Goal: Use online tool/utility: Use online tool/utility

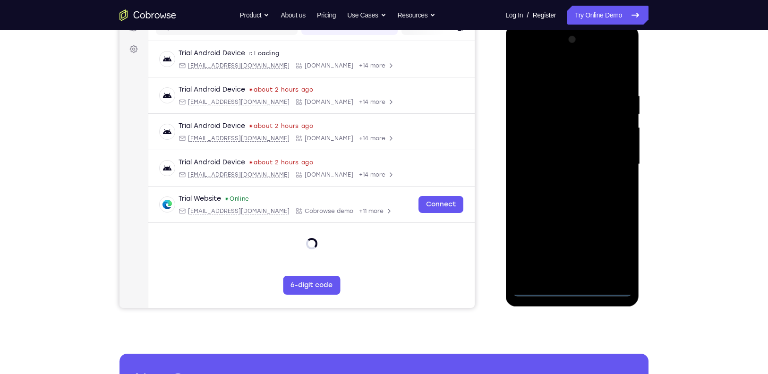
click at [534, 287] on div at bounding box center [572, 164] width 119 height 265
click at [624, 250] on div at bounding box center [572, 164] width 119 height 265
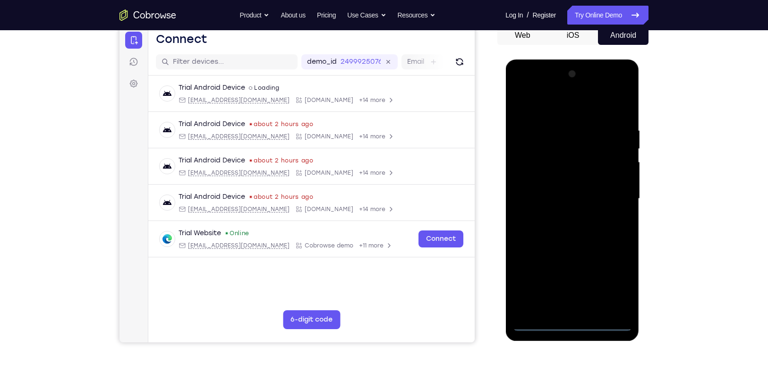
scroll to position [96, 0]
click at [611, 287] on div at bounding box center [572, 199] width 119 height 265
click at [561, 109] on div at bounding box center [572, 199] width 119 height 265
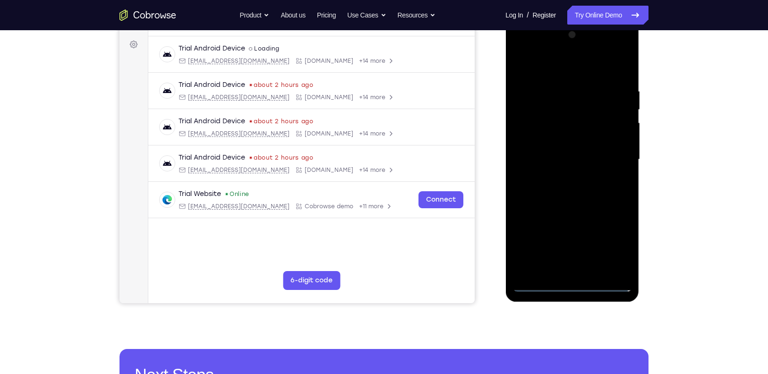
scroll to position [137, 0]
click at [603, 149] on div at bounding box center [572, 159] width 119 height 265
click at [609, 155] on div at bounding box center [572, 159] width 119 height 265
click at [562, 174] on div at bounding box center [572, 159] width 119 height 265
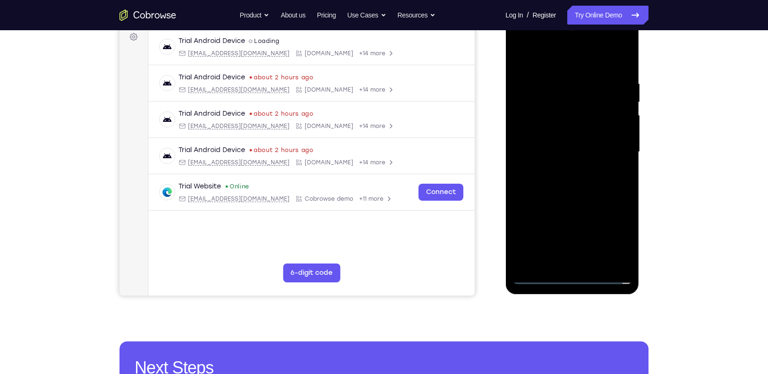
scroll to position [143, 0]
click at [562, 169] on div at bounding box center [572, 152] width 119 height 265
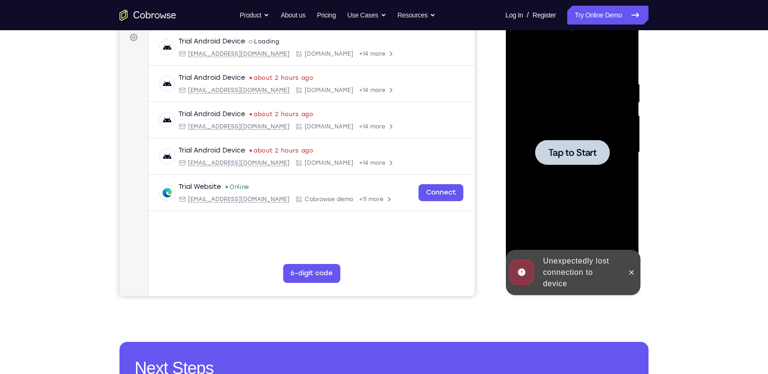
click at [548, 169] on div at bounding box center [572, 152] width 119 height 265
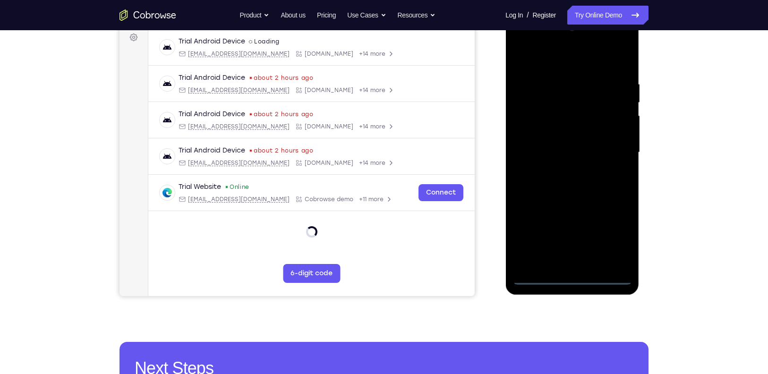
click at [538, 273] on div at bounding box center [572, 152] width 119 height 265
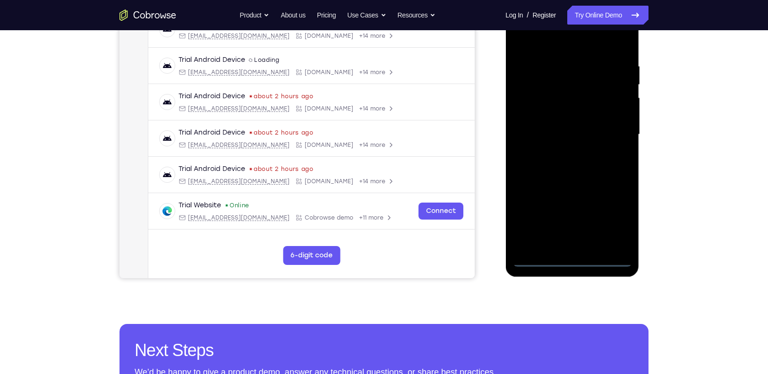
scroll to position [162, 0]
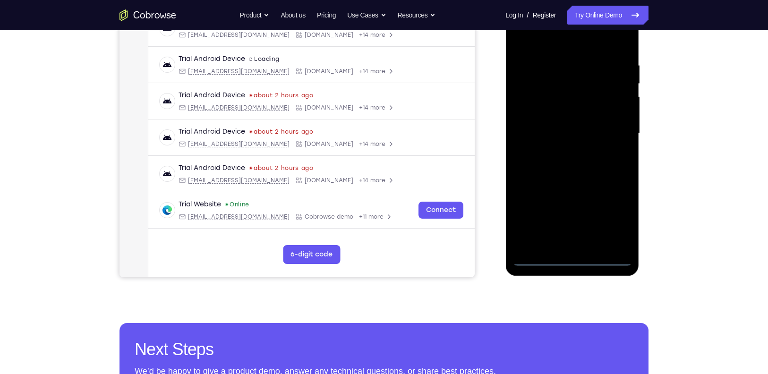
click at [537, 261] on div at bounding box center [572, 133] width 119 height 265
click at [537, 258] on div at bounding box center [572, 133] width 119 height 265
click at [617, 217] on div at bounding box center [572, 133] width 119 height 265
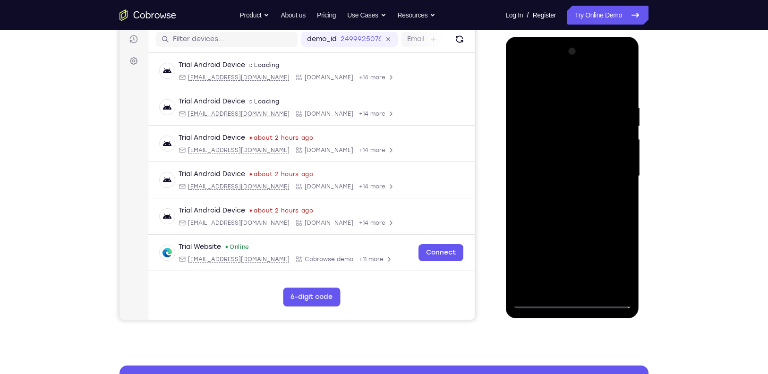
scroll to position [147, 0]
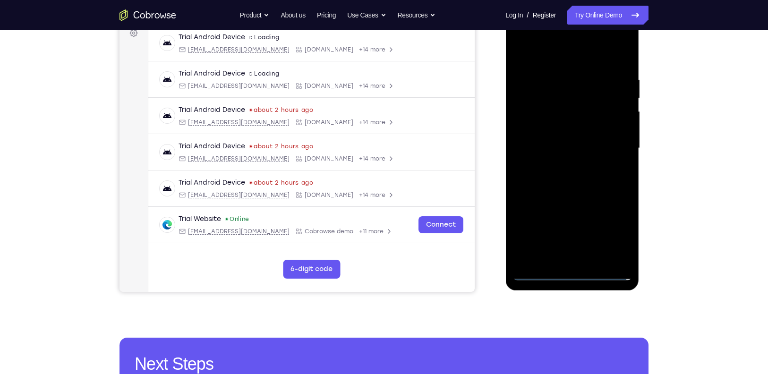
click at [545, 60] on div at bounding box center [572, 148] width 119 height 265
click at [608, 148] on div at bounding box center [572, 148] width 119 height 265
click at [562, 166] on div at bounding box center [572, 148] width 119 height 265
click at [573, 139] on div at bounding box center [572, 148] width 119 height 265
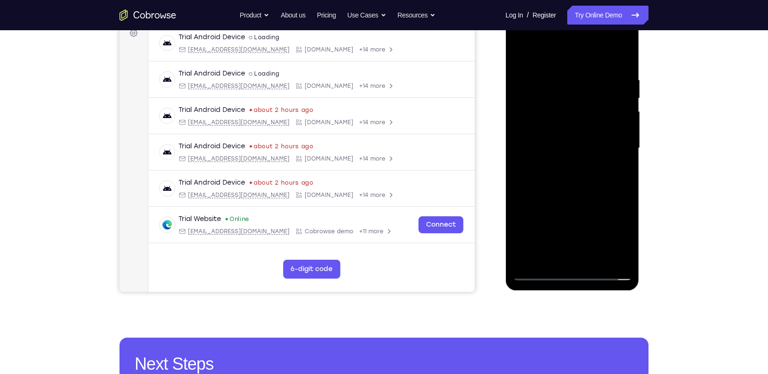
click at [558, 109] on div at bounding box center [572, 148] width 119 height 265
click at [563, 160] on div at bounding box center [572, 148] width 75 height 25
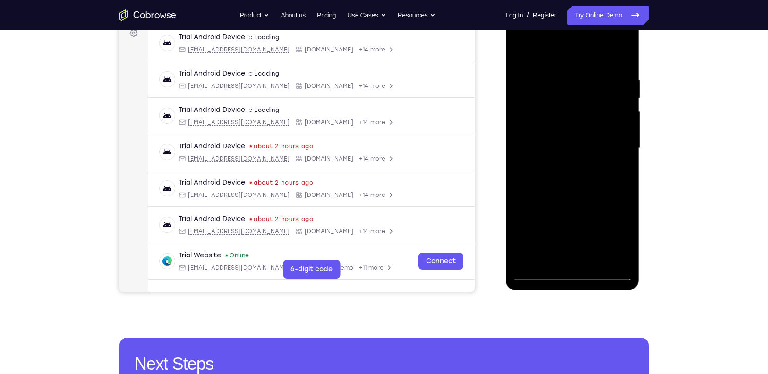
click at [538, 272] on div at bounding box center [572, 148] width 119 height 265
click at [612, 233] on div at bounding box center [572, 148] width 119 height 265
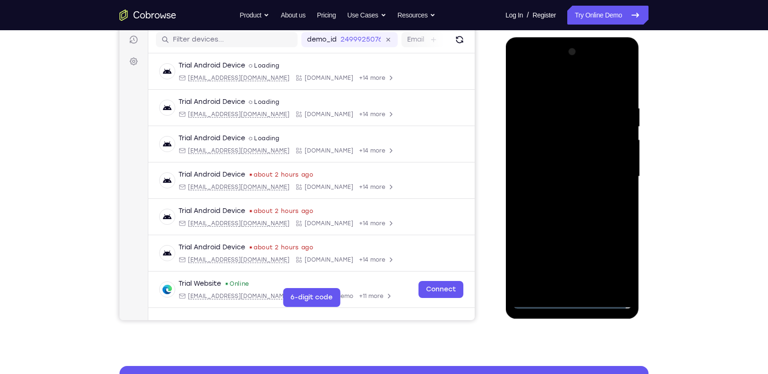
scroll to position [119, 0]
click at [561, 88] on div at bounding box center [572, 177] width 119 height 265
click at [613, 175] on div at bounding box center [572, 177] width 119 height 265
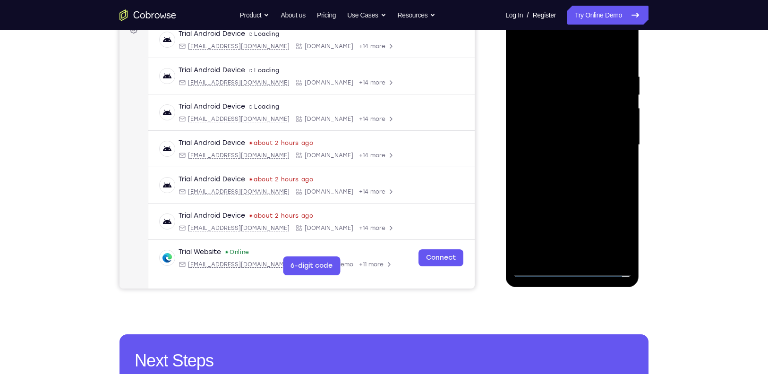
click at [560, 161] on div at bounding box center [572, 145] width 119 height 265
click at [545, 139] on div at bounding box center [572, 145] width 119 height 265
click at [549, 122] on div at bounding box center [572, 145] width 119 height 265
click at [597, 142] on div at bounding box center [572, 145] width 119 height 265
click at [589, 150] on span "Tap to Start" at bounding box center [572, 144] width 48 height 9
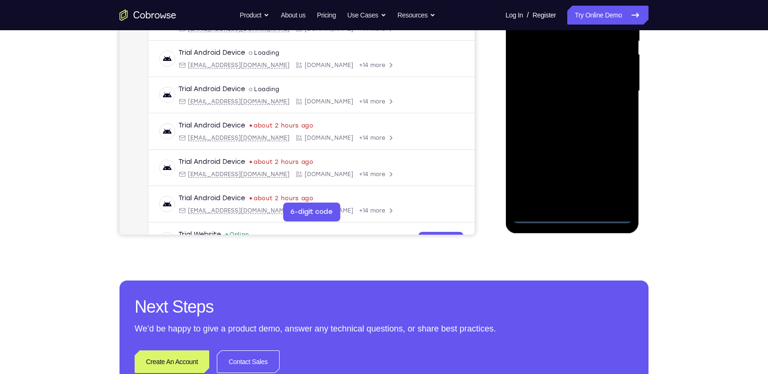
scroll to position [205, 0]
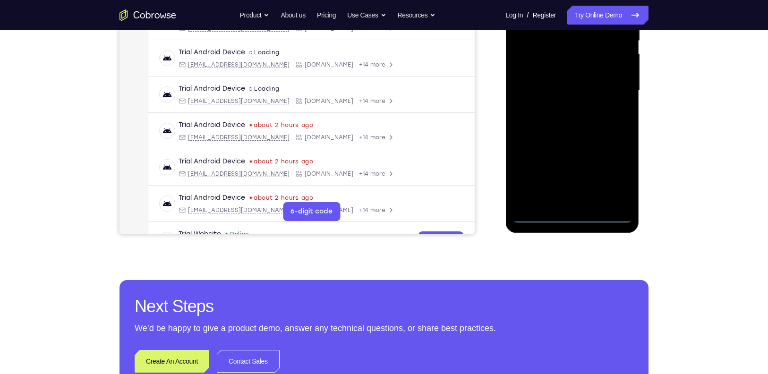
click at [541, 214] on div at bounding box center [572, 90] width 119 height 265
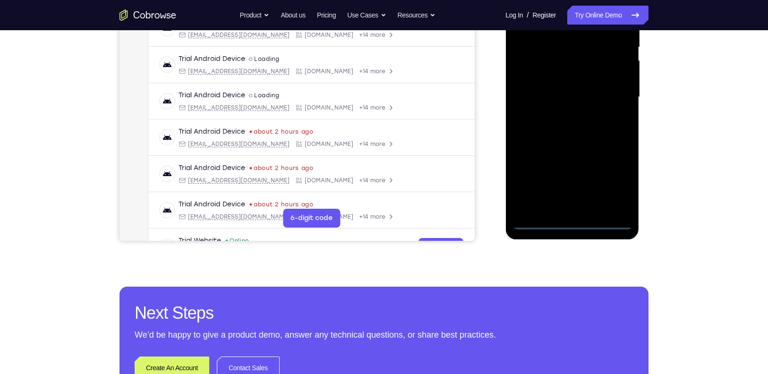
click at [606, 182] on div at bounding box center [572, 97] width 119 height 265
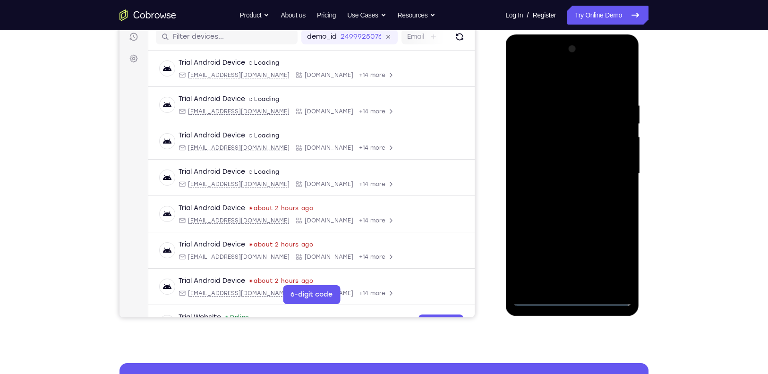
scroll to position [130, 0]
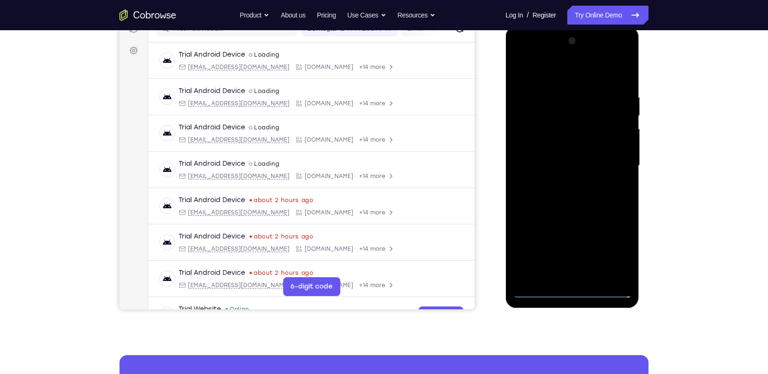
click at [561, 78] on div at bounding box center [572, 166] width 119 height 265
click at [619, 162] on div at bounding box center [572, 166] width 119 height 265
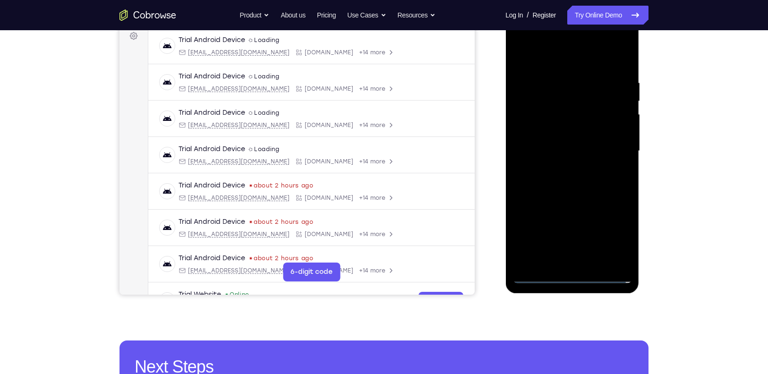
scroll to position [146, 0]
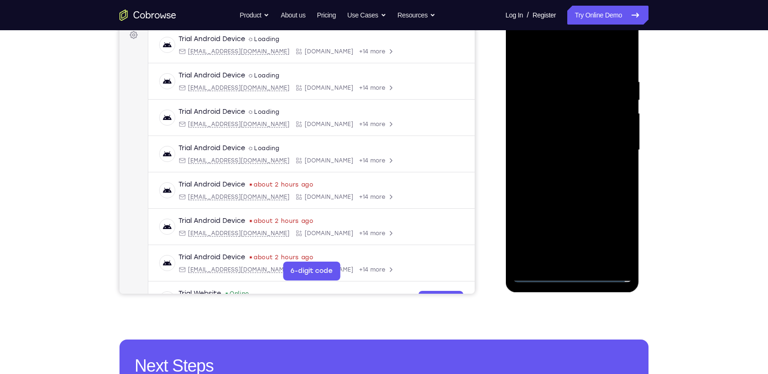
click at [561, 166] on div at bounding box center [572, 150] width 119 height 265
click at [547, 137] on div at bounding box center [572, 150] width 119 height 265
click at [543, 140] on div at bounding box center [572, 150] width 119 height 265
click at [554, 133] on div at bounding box center [572, 150] width 119 height 265
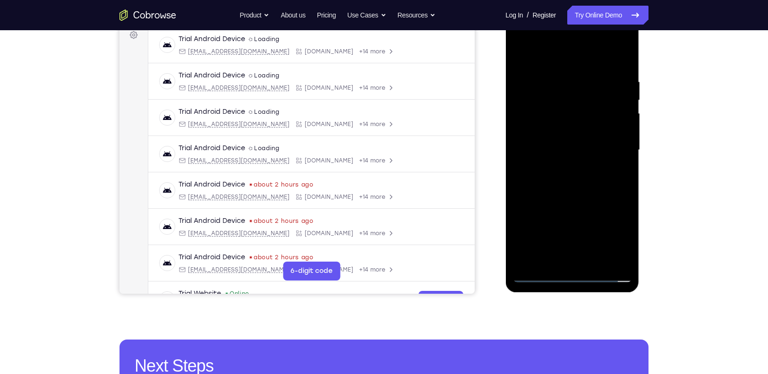
click at [554, 133] on div at bounding box center [572, 150] width 119 height 265
click at [567, 106] on div at bounding box center [572, 150] width 119 height 265
click at [571, 131] on div at bounding box center [572, 150] width 119 height 265
click at [569, 149] on div at bounding box center [572, 150] width 119 height 265
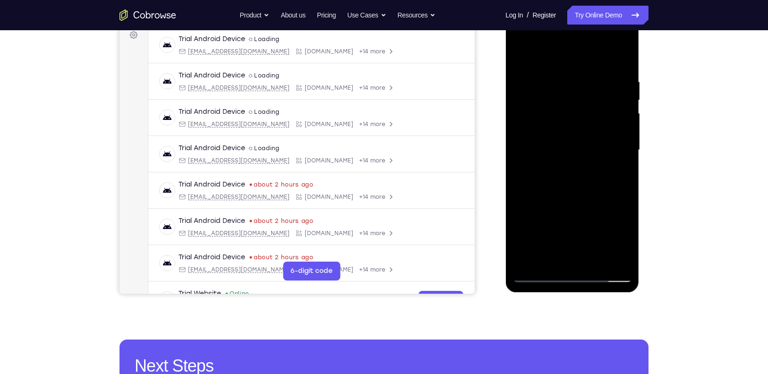
click at [567, 179] on div at bounding box center [572, 150] width 119 height 265
click at [575, 175] on div at bounding box center [572, 150] width 119 height 265
click at [576, 146] on div at bounding box center [572, 150] width 119 height 265
click at [571, 148] on div at bounding box center [572, 150] width 119 height 265
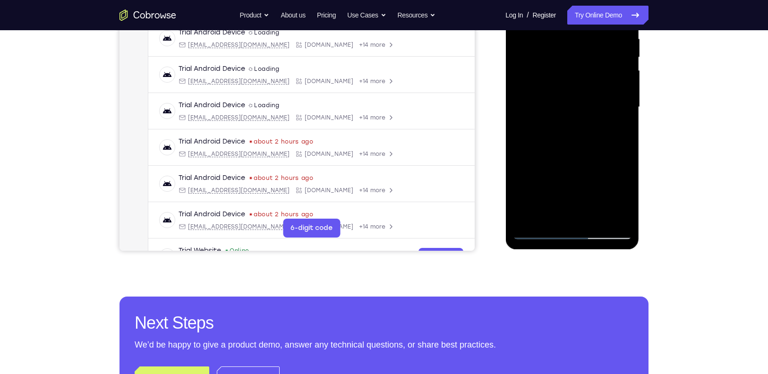
scroll to position [189, 0]
click at [587, 135] on div at bounding box center [572, 106] width 119 height 265
click at [572, 136] on div at bounding box center [572, 106] width 119 height 265
click at [611, 218] on div at bounding box center [572, 106] width 119 height 265
click at [580, 135] on div at bounding box center [572, 106] width 119 height 265
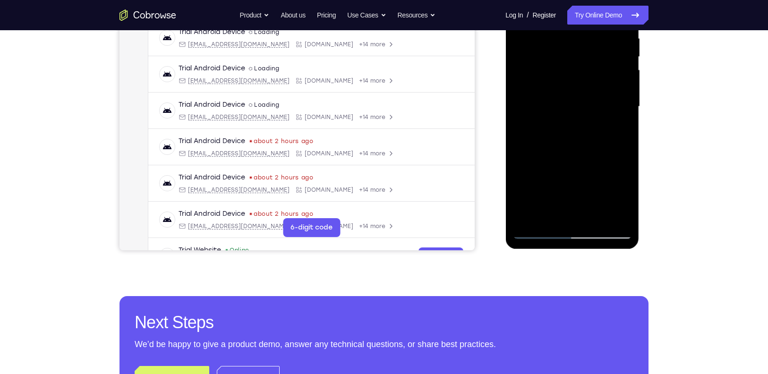
click at [564, 137] on div at bounding box center [572, 106] width 119 height 265
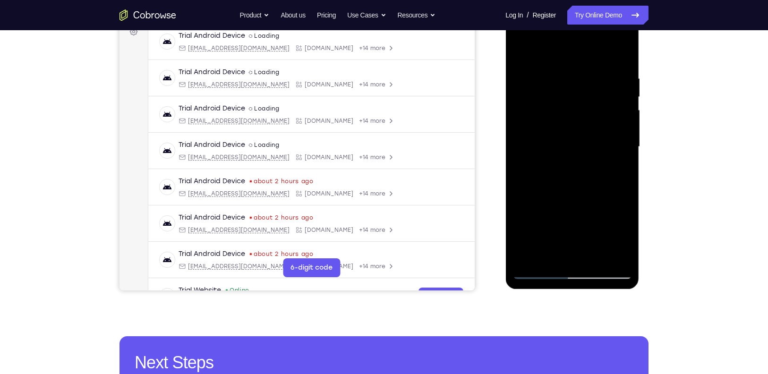
click at [597, 164] on div at bounding box center [572, 147] width 119 height 265
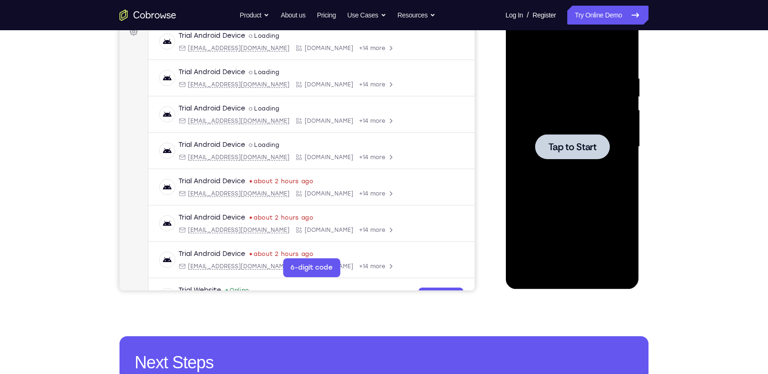
click at [580, 143] on span "Tap to Start" at bounding box center [572, 146] width 48 height 9
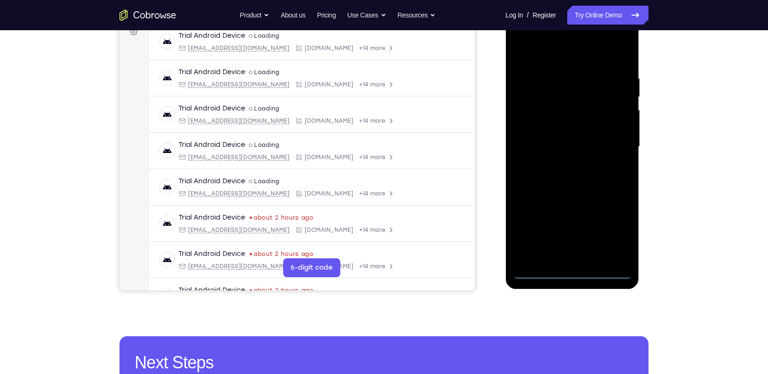
click at [542, 271] on div at bounding box center [572, 147] width 119 height 265
click at [611, 232] on div at bounding box center [572, 147] width 119 height 265
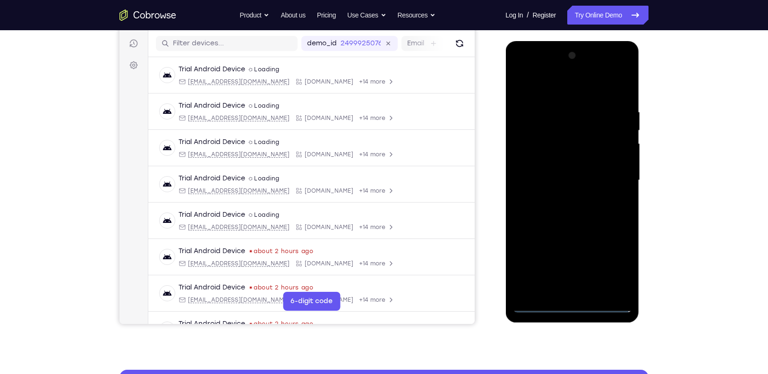
scroll to position [114, 0]
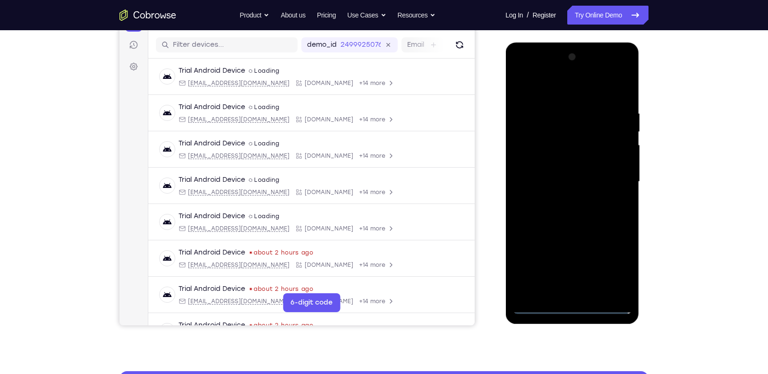
click at [553, 92] on div at bounding box center [572, 182] width 119 height 265
click at [521, 88] on div at bounding box center [572, 182] width 119 height 265
click at [611, 180] on div at bounding box center [572, 182] width 119 height 265
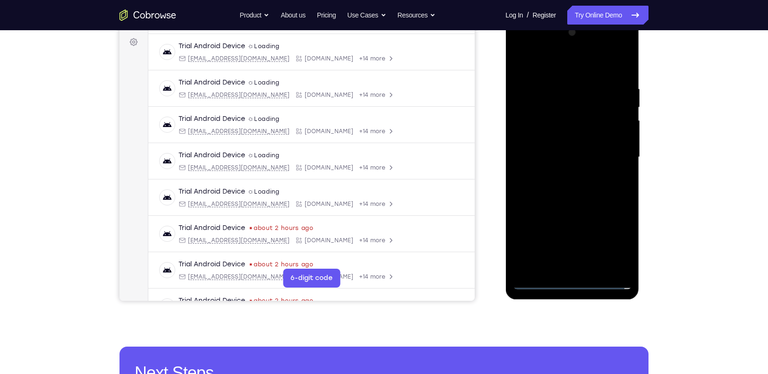
scroll to position [139, 0]
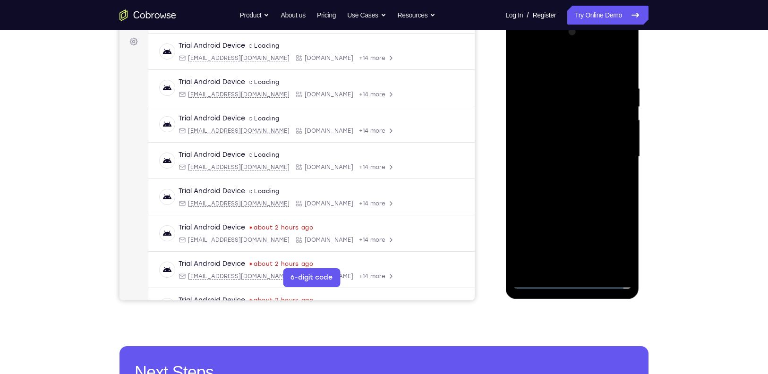
click at [585, 268] on div at bounding box center [572, 157] width 119 height 265
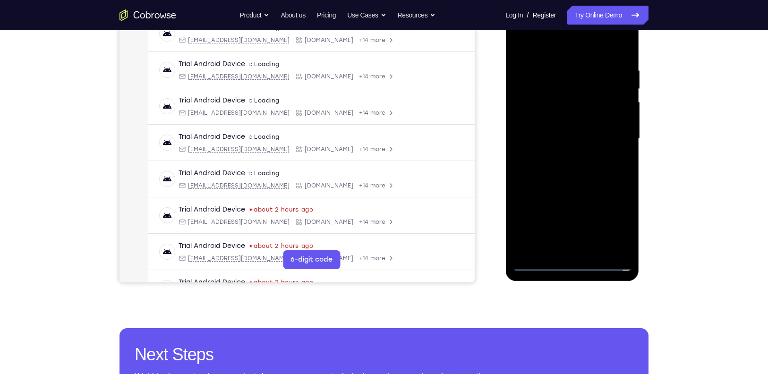
scroll to position [156, 0]
click at [557, 129] on div at bounding box center [572, 139] width 119 height 265
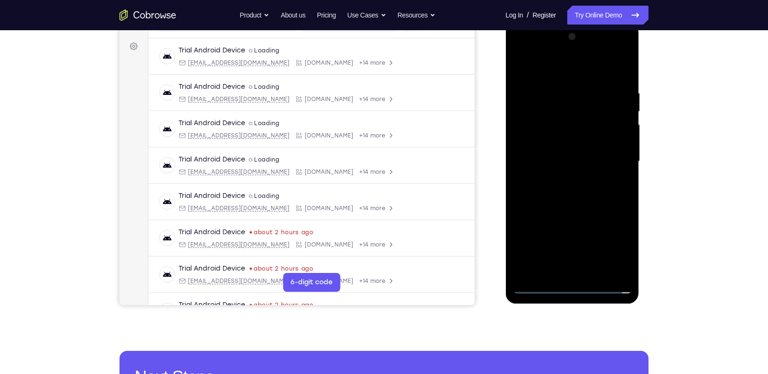
scroll to position [136, 0]
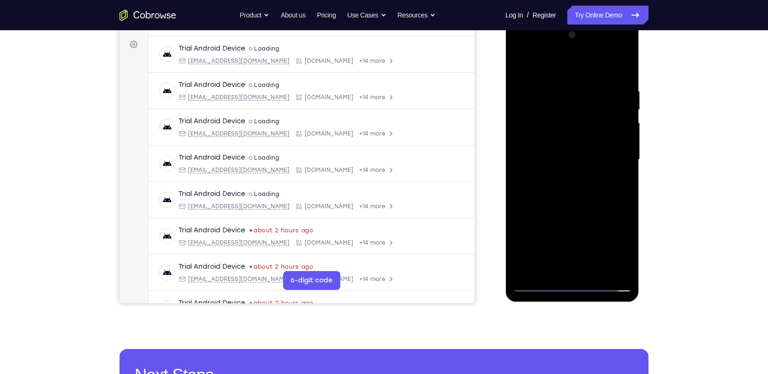
click at [555, 138] on div at bounding box center [572, 159] width 119 height 265
click at [580, 161] on div at bounding box center [572, 159] width 119 height 265
click at [568, 193] on div at bounding box center [572, 159] width 119 height 265
click at [564, 187] on div at bounding box center [572, 159] width 119 height 265
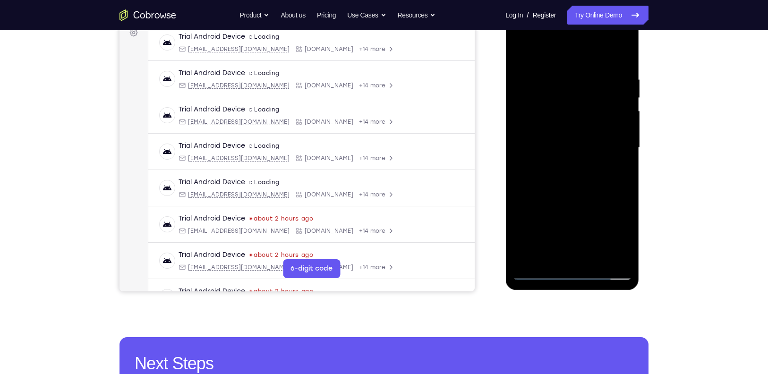
scroll to position [142, 0]
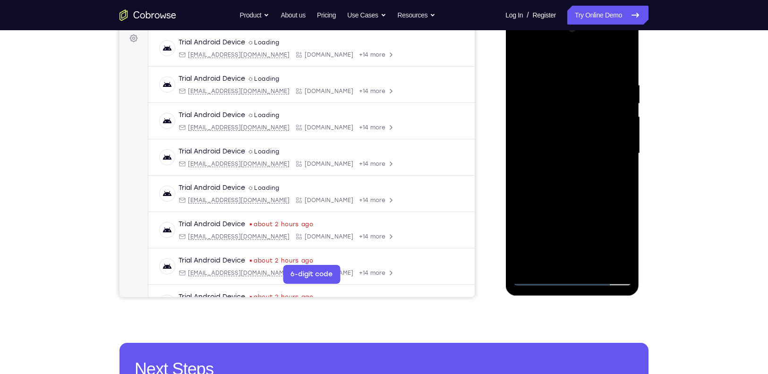
click at [619, 71] on div at bounding box center [572, 153] width 119 height 265
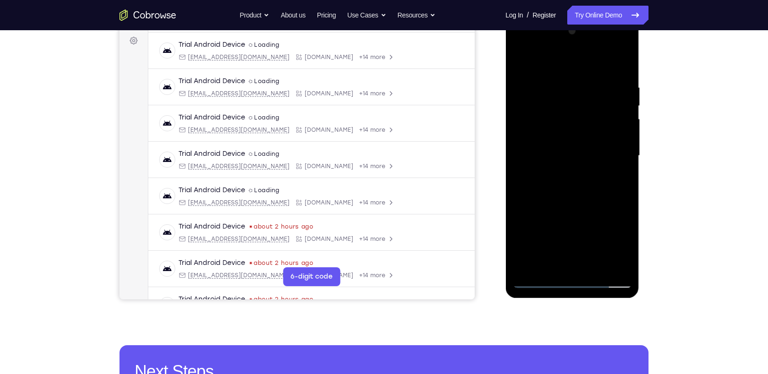
scroll to position [139, 0]
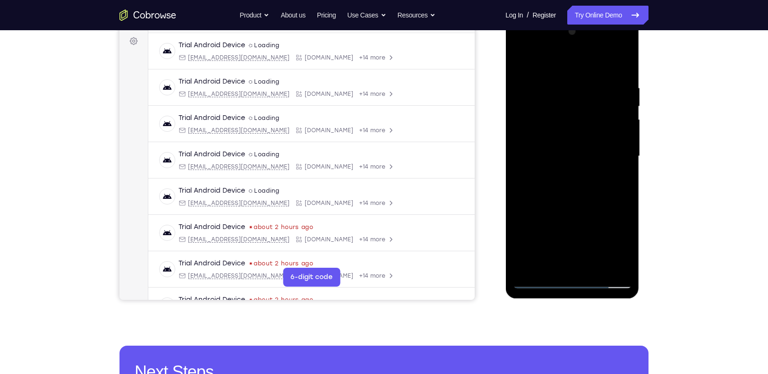
click at [568, 89] on div at bounding box center [572, 156] width 119 height 265
click at [618, 166] on div at bounding box center [572, 156] width 119 height 265
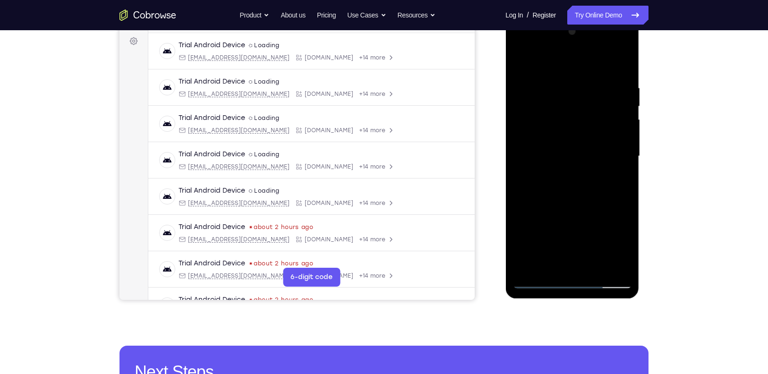
click at [618, 166] on div at bounding box center [572, 156] width 119 height 265
drag, startPoint x: 618, startPoint y: 166, endPoint x: 557, endPoint y: 183, distance: 63.3
click at [557, 183] on div at bounding box center [572, 156] width 119 height 265
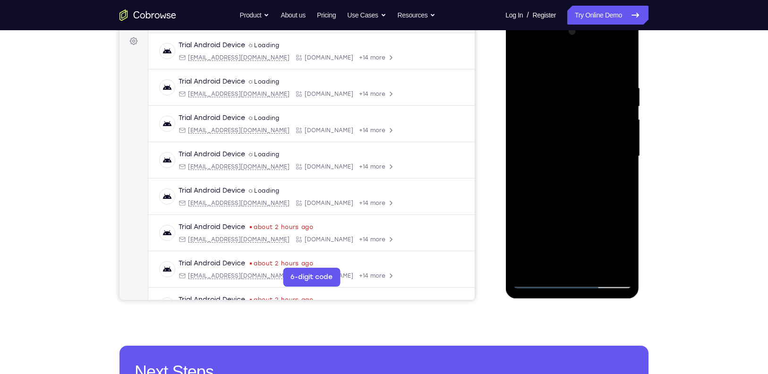
click at [623, 182] on div at bounding box center [572, 156] width 119 height 265
click at [620, 77] on div at bounding box center [572, 156] width 119 height 265
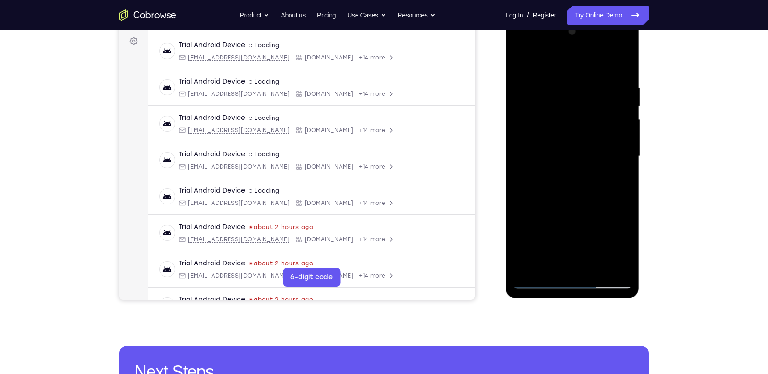
click at [629, 95] on div at bounding box center [572, 156] width 119 height 265
click at [624, 95] on div at bounding box center [572, 156] width 119 height 265
click at [621, 111] on div at bounding box center [572, 156] width 119 height 265
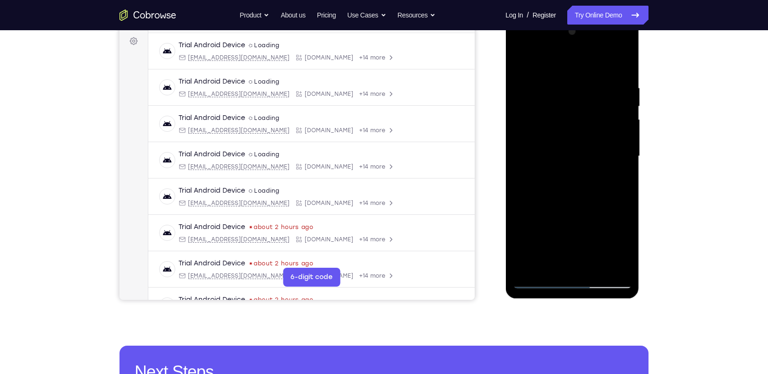
click at [625, 89] on div at bounding box center [572, 156] width 119 height 265
click at [620, 65] on div at bounding box center [572, 156] width 119 height 265
click at [627, 185] on div at bounding box center [572, 156] width 119 height 265
click at [626, 163] on div at bounding box center [572, 156] width 119 height 265
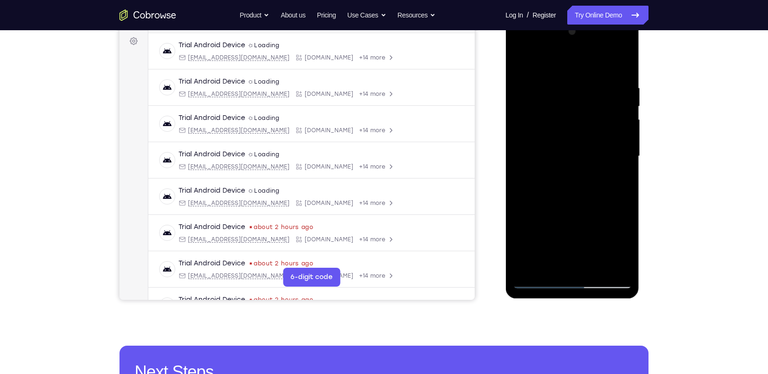
click at [626, 163] on div at bounding box center [572, 156] width 119 height 265
click at [625, 163] on div at bounding box center [572, 156] width 119 height 265
click at [630, 154] on div at bounding box center [572, 156] width 119 height 265
click at [627, 154] on div at bounding box center [572, 156] width 119 height 265
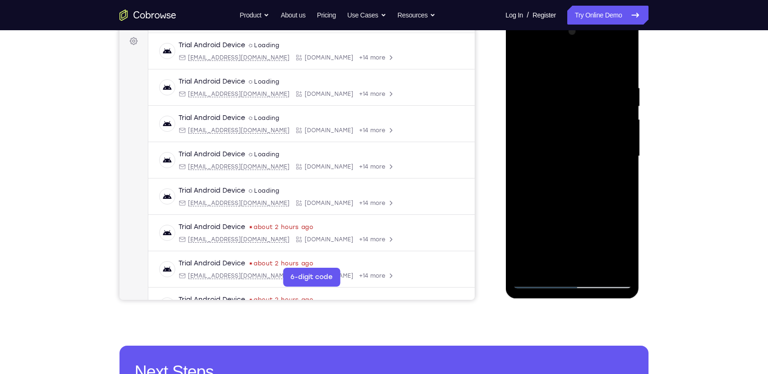
click at [627, 154] on div at bounding box center [572, 156] width 119 height 265
click at [594, 265] on div at bounding box center [572, 156] width 119 height 265
click at [580, 203] on div at bounding box center [572, 156] width 119 height 265
drag, startPoint x: 563, startPoint y: 173, endPoint x: 560, endPoint y: 133, distance: 40.2
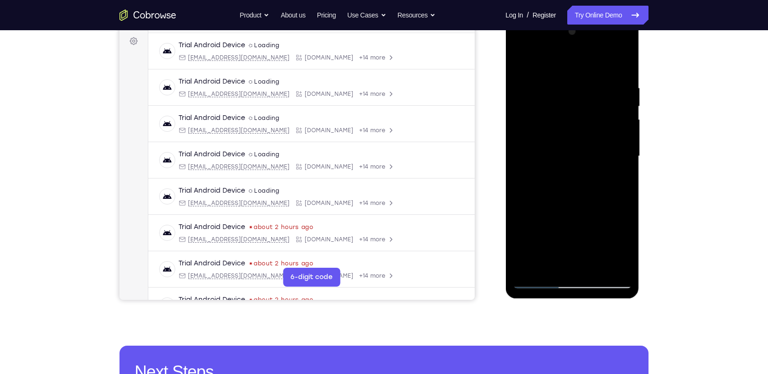
click at [560, 133] on div at bounding box center [572, 156] width 119 height 265
drag, startPoint x: 550, startPoint y: 212, endPoint x: 546, endPoint y: 168, distance: 44.2
click at [546, 168] on div at bounding box center [572, 156] width 119 height 265
click at [539, 281] on div at bounding box center [572, 156] width 119 height 265
click at [538, 281] on div at bounding box center [572, 156] width 119 height 265
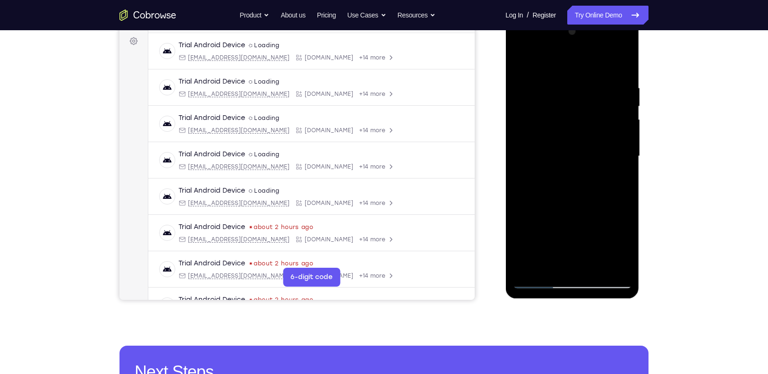
click at [523, 61] on div at bounding box center [572, 156] width 119 height 265
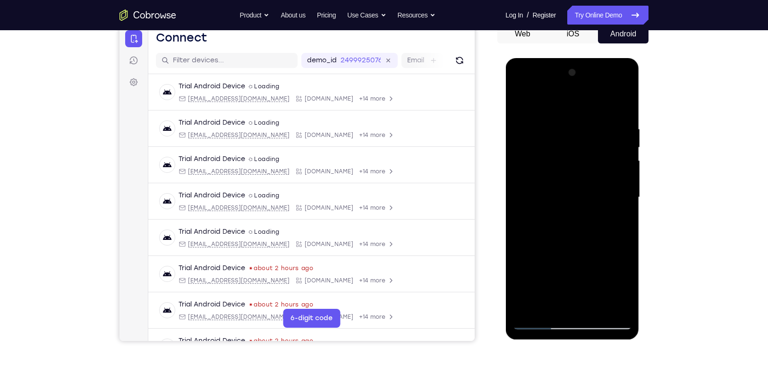
click at [526, 305] on div at bounding box center [572, 197] width 119 height 265
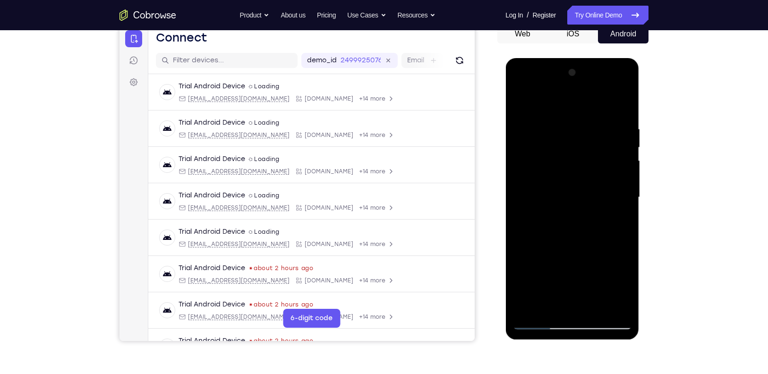
click at [526, 305] on div at bounding box center [572, 197] width 119 height 265
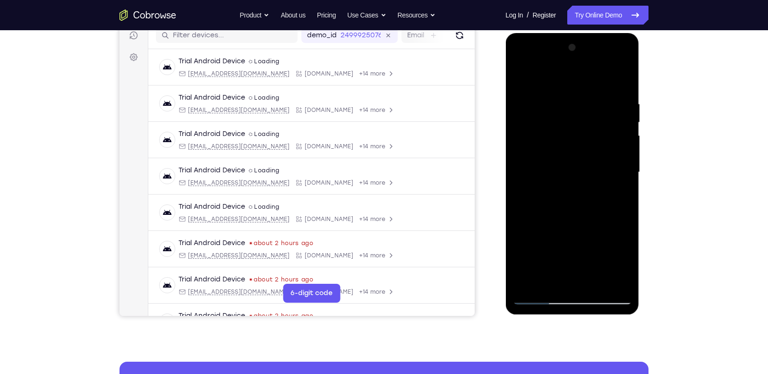
click at [539, 298] on div at bounding box center [572, 172] width 119 height 265
click at [533, 297] on div at bounding box center [572, 172] width 119 height 265
click at [559, 93] on div at bounding box center [572, 172] width 119 height 265
click at [621, 146] on div at bounding box center [572, 172] width 119 height 265
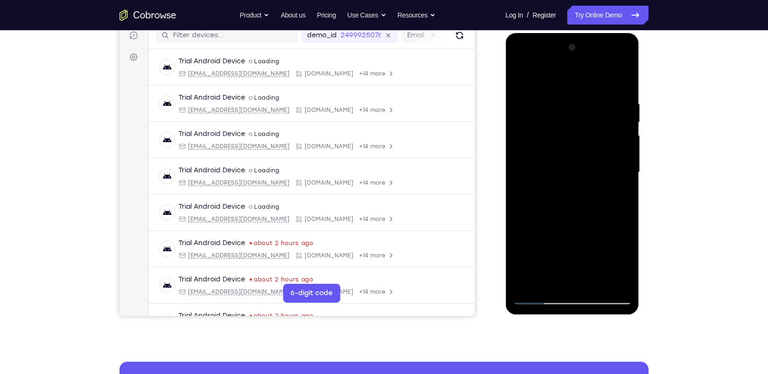
click at [626, 146] on div at bounding box center [572, 172] width 119 height 265
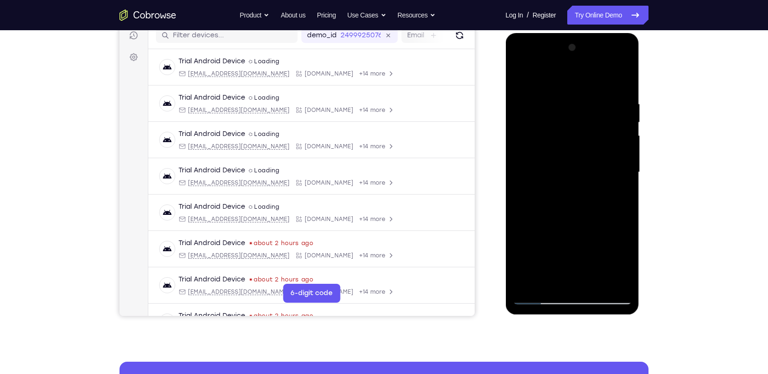
click at [626, 146] on div at bounding box center [572, 172] width 119 height 265
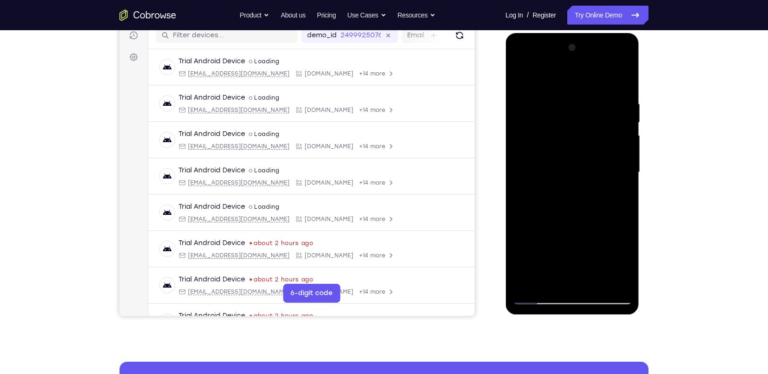
drag, startPoint x: 545, startPoint y: 158, endPoint x: 624, endPoint y: 150, distance: 79.8
click at [624, 150] on div at bounding box center [572, 172] width 119 height 265
click at [622, 159] on div at bounding box center [572, 172] width 119 height 265
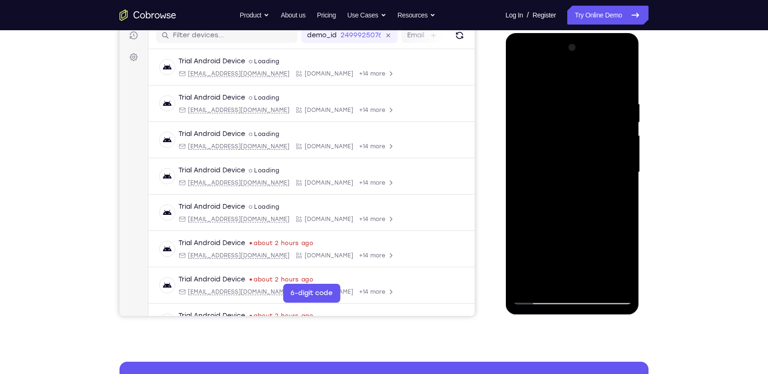
click at [619, 145] on div at bounding box center [572, 172] width 119 height 265
click at [620, 143] on div at bounding box center [572, 172] width 119 height 265
click at [631, 152] on div at bounding box center [572, 172] width 119 height 265
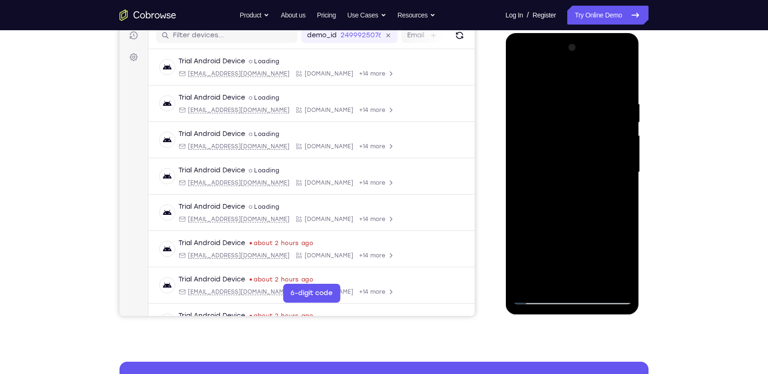
click at [631, 152] on div at bounding box center [572, 172] width 119 height 265
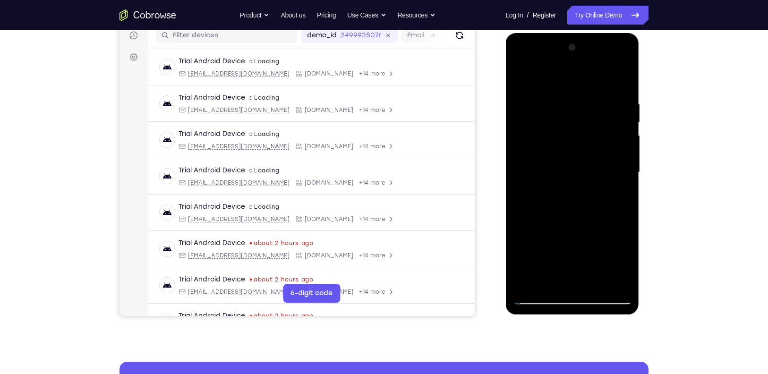
click at [621, 81] on div at bounding box center [572, 172] width 119 height 265
